Goal: Find specific page/section

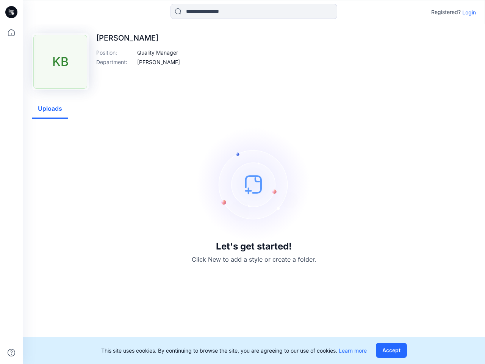
click at [243, 182] on img at bounding box center [254, 184] width 114 height 114
click at [12, 12] on icon at bounding box center [12, 12] width 3 height 0
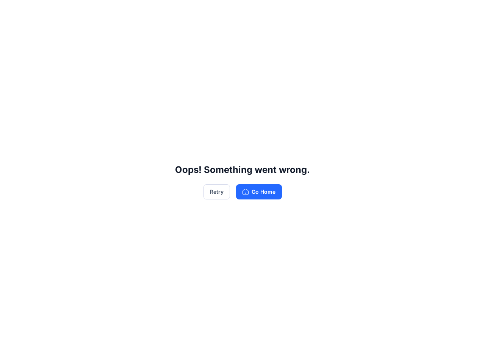
click at [11, 33] on div "Oops! Something went wrong. Retry Go Home" at bounding box center [242, 182] width 485 height 364
click at [11, 352] on div "Oops! Something went wrong. Retry Go Home" at bounding box center [242, 182] width 485 height 364
click at [254, 11] on div "Oops! Something went wrong. Retry Go Home" at bounding box center [242, 182] width 485 height 364
click at [469, 12] on div "Oops! Something went wrong. Retry Go Home" at bounding box center [242, 182] width 485 height 364
click at [158, 52] on div "Oops! Something went wrong. Retry Go Home" at bounding box center [242, 182] width 485 height 364
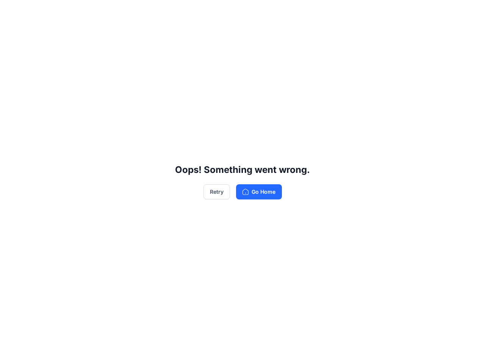
click at [151, 62] on div "Oops! Something went wrong. Retry Go Home" at bounding box center [242, 182] width 485 height 364
click at [50, 109] on div "Oops! Something went wrong. Retry Go Home" at bounding box center [242, 182] width 485 height 364
click at [393, 350] on div "Oops! Something went wrong. Retry Go Home" at bounding box center [242, 182] width 485 height 364
